Goal: Task Accomplishment & Management: Use online tool/utility

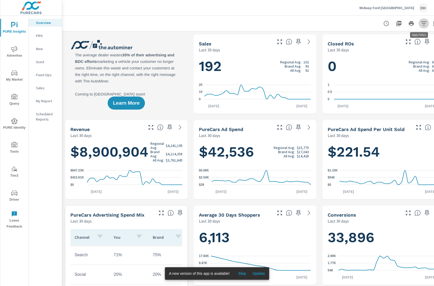
click at [423, 23] on icon "button" at bounding box center [423, 23] width 5 height 4
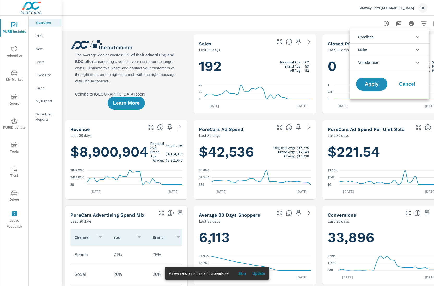
click at [389, 36] on li "Condition" at bounding box center [389, 37] width 79 height 13
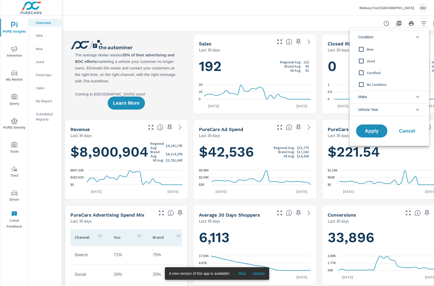
click at [331, 14] on div at bounding box center [217, 143] width 434 height 286
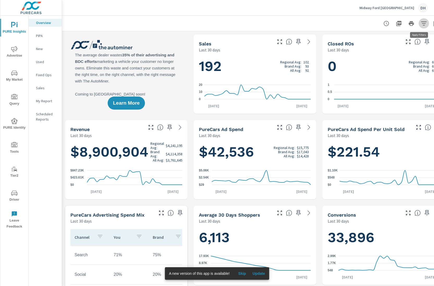
click at [421, 22] on icon "button" at bounding box center [424, 23] width 6 height 6
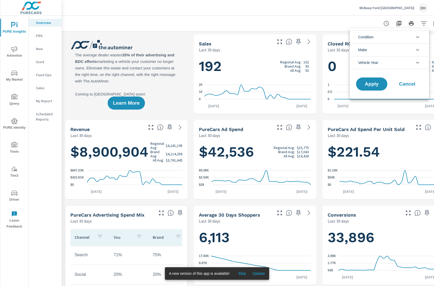
click at [209, 8] on div at bounding box center [217, 143] width 434 height 286
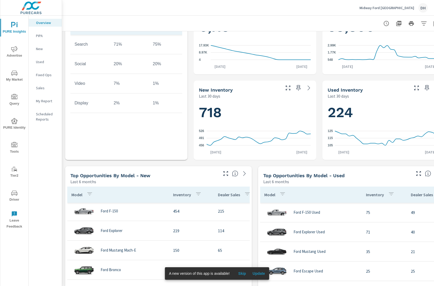
scroll to position [231, 0]
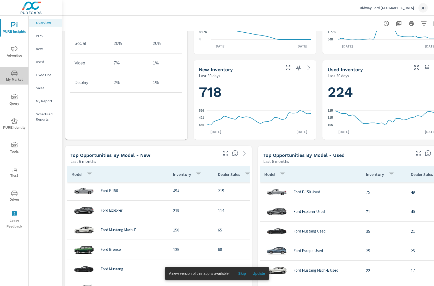
click at [17, 73] on span "My Market" at bounding box center [14, 76] width 25 height 13
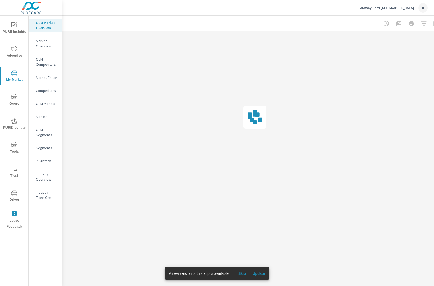
click at [422, 23] on div at bounding box center [411, 23] width 61 height 10
click at [423, 25] on div at bounding box center [411, 23] width 61 height 10
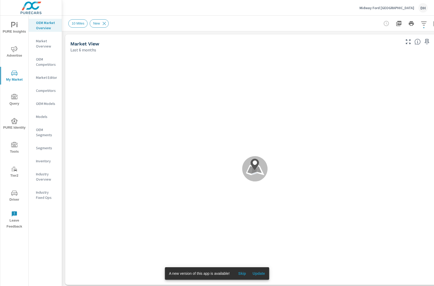
click at [255, 274] on span "Update" at bounding box center [259, 273] width 13 height 5
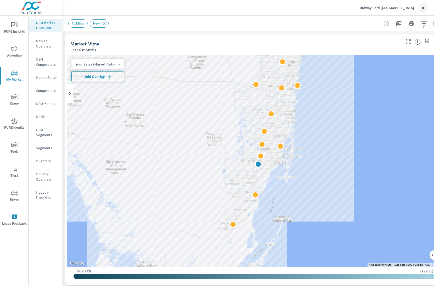
click at [50, 160] on p "Inventory" at bounding box center [47, 160] width 22 height 5
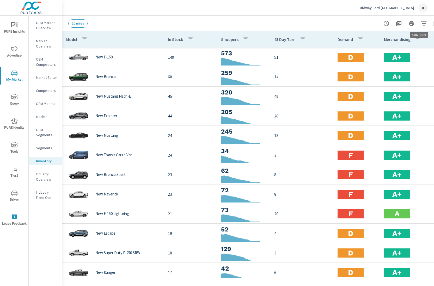
click at [424, 22] on icon "button" at bounding box center [424, 23] width 6 height 6
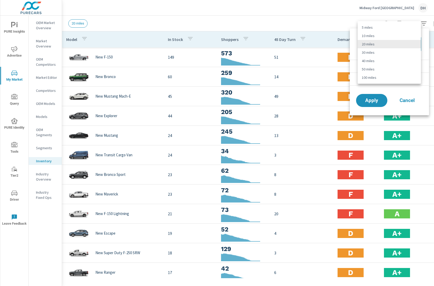
click at [401, 44] on body "PURE Insights Advertise My Market Query PURE Identity Tools Tier2 Driver Leave …" at bounding box center [217, 143] width 434 height 286
click at [384, 37] on li "10 miles" at bounding box center [389, 36] width 63 height 8
type Distance "10"
click at [382, 97] on button "Apply" at bounding box center [372, 101] width 32 height 14
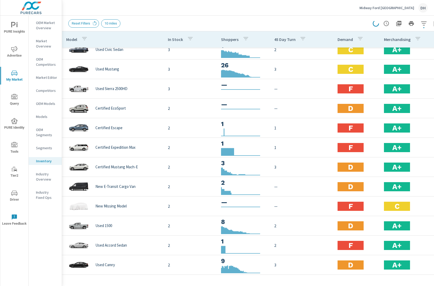
scroll to position [462, 0]
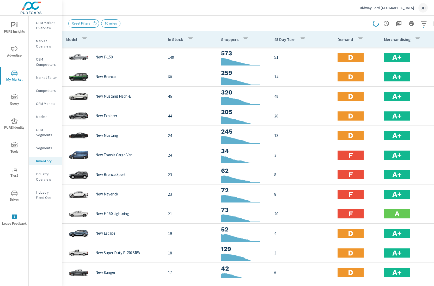
click at [321, 19] on div "Reset Filters 10 miles" at bounding box center [254, 23] width 373 height 15
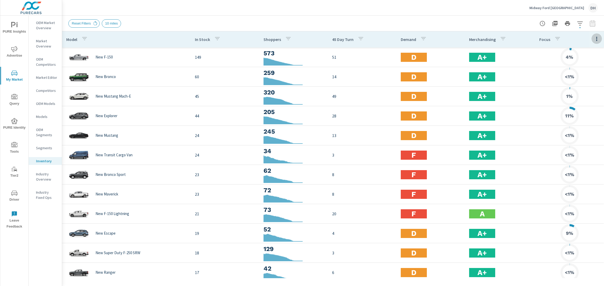
click at [434, 39] on icon "button" at bounding box center [596, 39] width 6 height 6
click at [434, 39] on div at bounding box center [302, 143] width 604 height 286
click at [434, 39] on icon "button" at bounding box center [596, 39] width 1 height 4
click at [428, 8] on div at bounding box center [302, 143] width 604 height 286
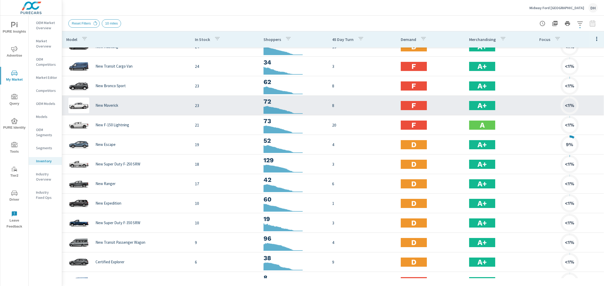
scroll to position [29, 0]
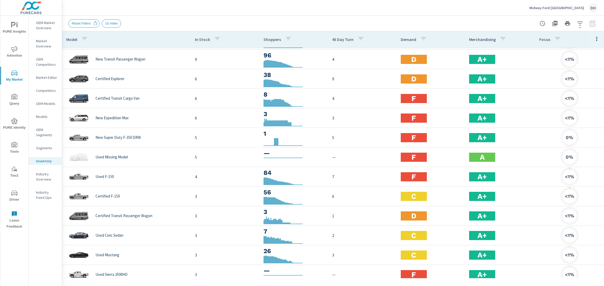
scroll to position [165, 0]
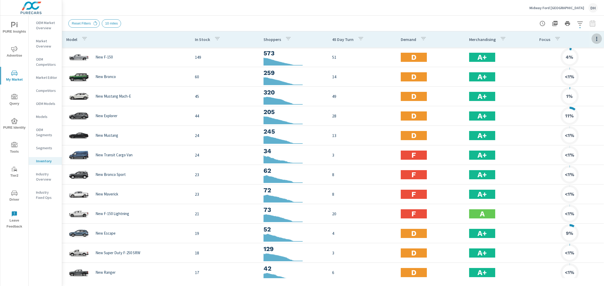
click at [434, 40] on icon "button" at bounding box center [596, 39] width 6 height 6
click at [434, 87] on span "Inventory" at bounding box center [579, 88] width 33 height 5
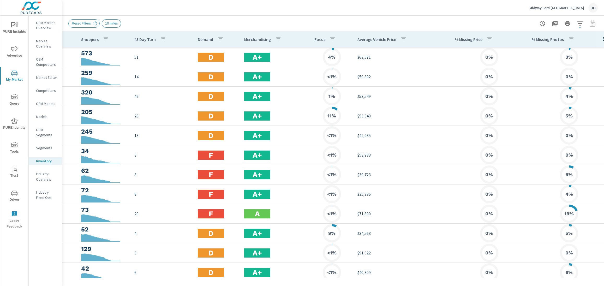
scroll to position [0, 151]
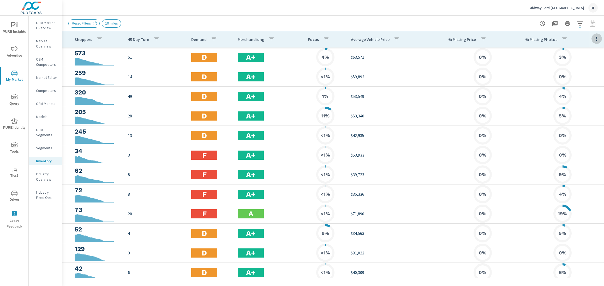
click at [434, 35] on button "button" at bounding box center [596, 38] width 10 height 11
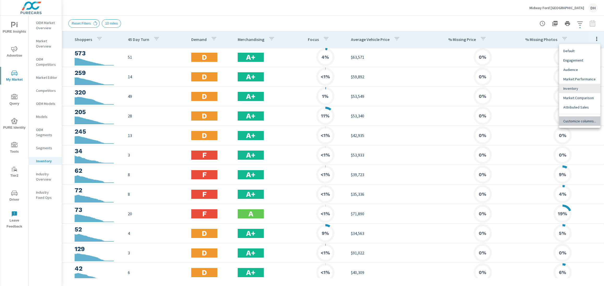
click at [434, 123] on span "Customize columns..." at bounding box center [579, 120] width 33 height 5
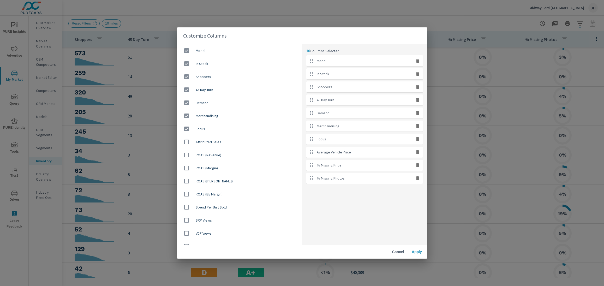
scroll to position [0, 0]
click at [203, 142] on span "Attributed Sales" at bounding box center [247, 142] width 102 height 5
checkbox input "true"
click at [226, 129] on span "Inventory Count" at bounding box center [247, 128] width 102 height 5
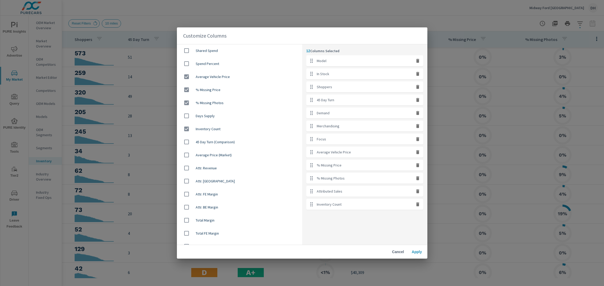
click at [418, 204] on icon "button" at bounding box center [417, 204] width 3 height 4
checkbox input "false"
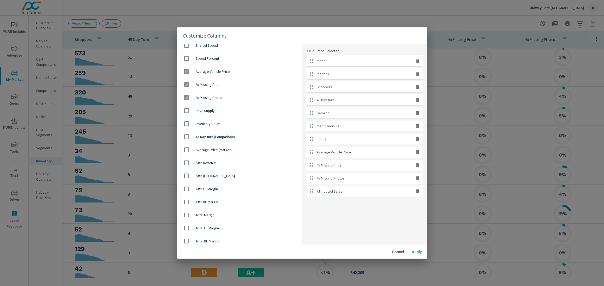
scroll to position [333, 0]
click at [368, 226] on div "11 Columns Selected Model In Stock Shoppers 45 Day Turn Demand Merchandising Fo…" at bounding box center [364, 144] width 125 height 200
click at [420, 253] on span "Apply" at bounding box center [417, 251] width 13 height 5
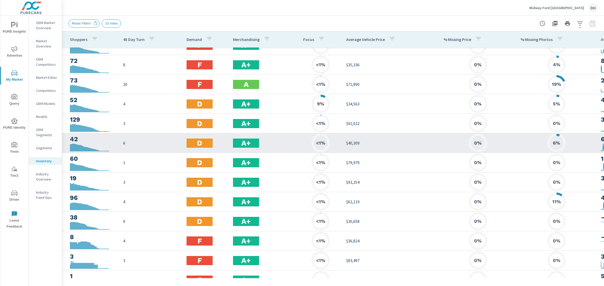
scroll to position [128, 151]
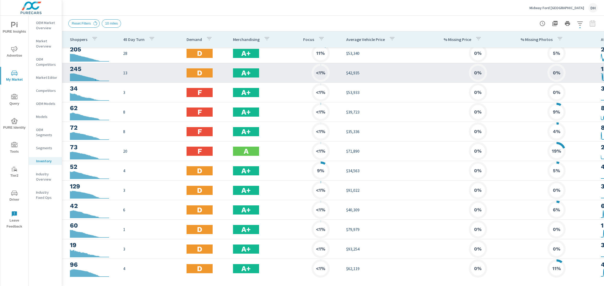
scroll to position [62, 151]
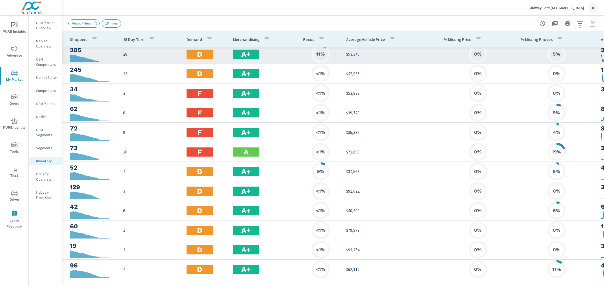
click at [97, 57] on div at bounding box center [97, 58] width 1 height 7
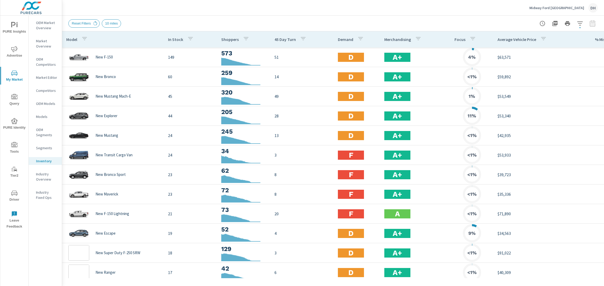
scroll to position [59, 0]
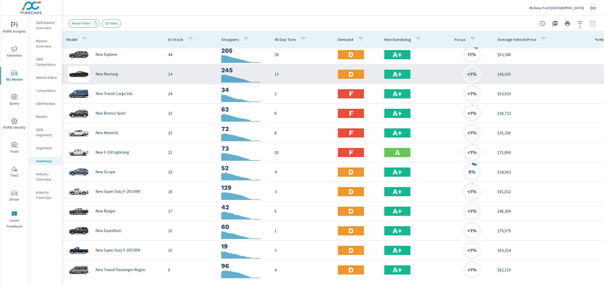
scroll to position [50, 0]
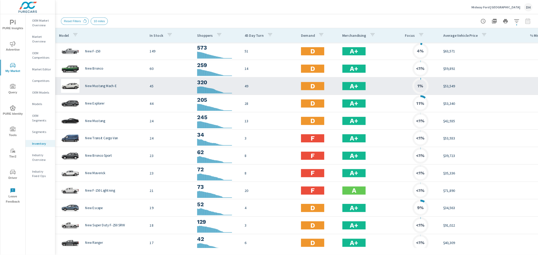
scroll to position [1, 0]
